Goal: Check status

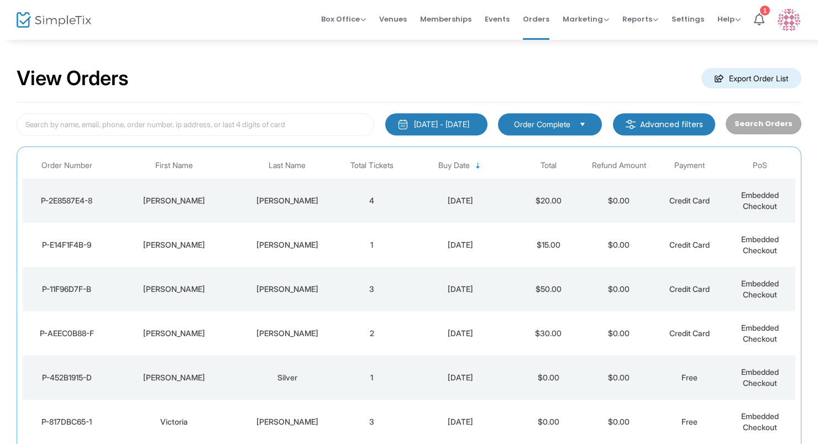
click at [326, 378] on div "Silver" at bounding box center [287, 377] width 93 height 11
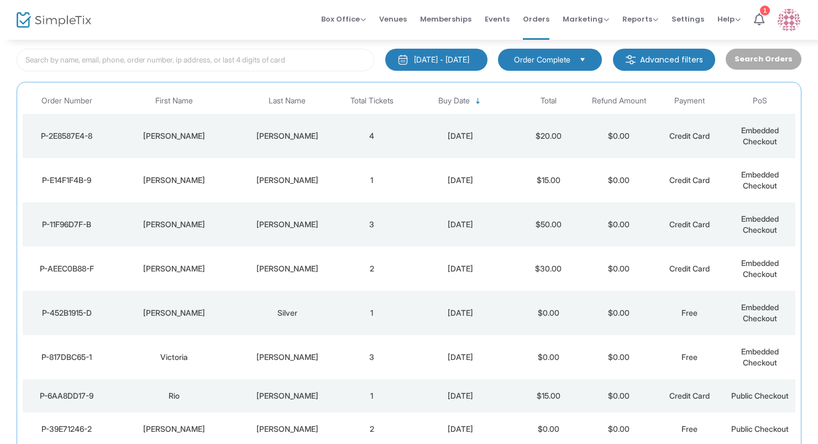
scroll to position [66, 0]
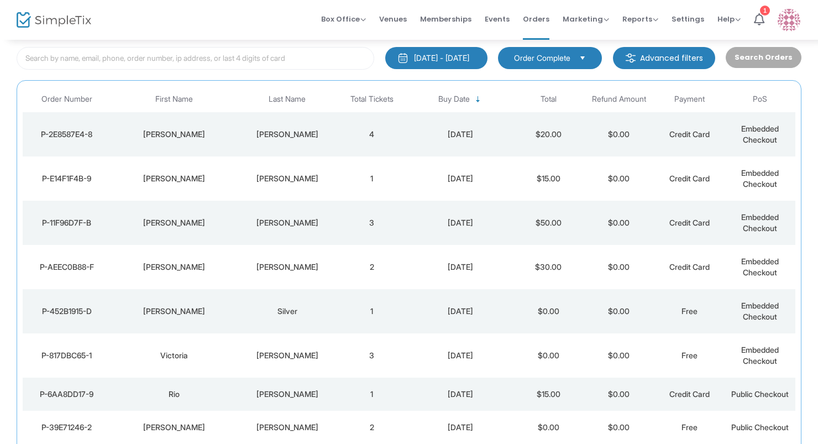
click at [292, 274] on td "[PERSON_NAME]" at bounding box center [287, 267] width 99 height 44
click at [278, 232] on td "[PERSON_NAME]" at bounding box center [287, 223] width 99 height 44
click at [241, 177] on div "[PERSON_NAME]" at bounding box center [287, 178] width 93 height 11
click at [222, 129] on div "[PERSON_NAME]" at bounding box center [175, 134] width 122 height 11
